Goal: Find specific page/section: Find specific page/section

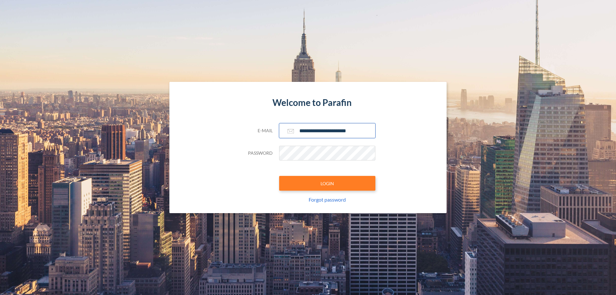
type input "**********"
click at [327, 183] on button "LOGIN" at bounding box center [327, 183] width 96 height 15
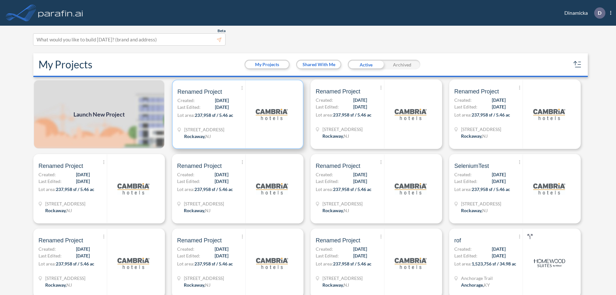
scroll to position [2, 0]
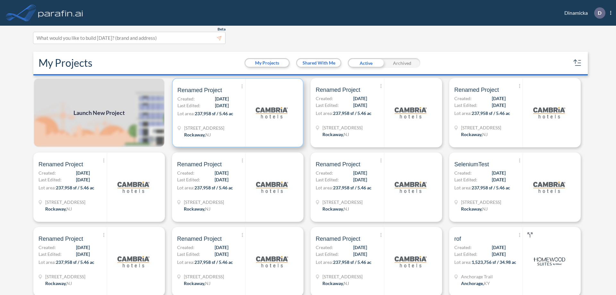
click at [236, 113] on p "Lot area: 237,958 sf / 5.46 ac" at bounding box center [211, 114] width 68 height 9
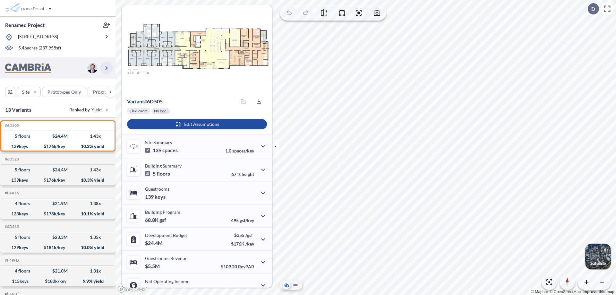
click at [107, 68] on icon "button" at bounding box center [107, 68] width 8 height 8
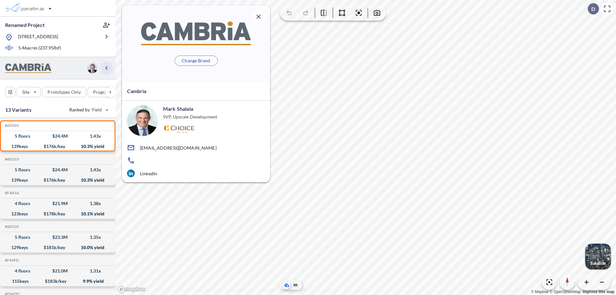
click at [107, 68] on icon "button" at bounding box center [107, 68] width 8 height 8
